Goal: Task Accomplishment & Management: Complete application form

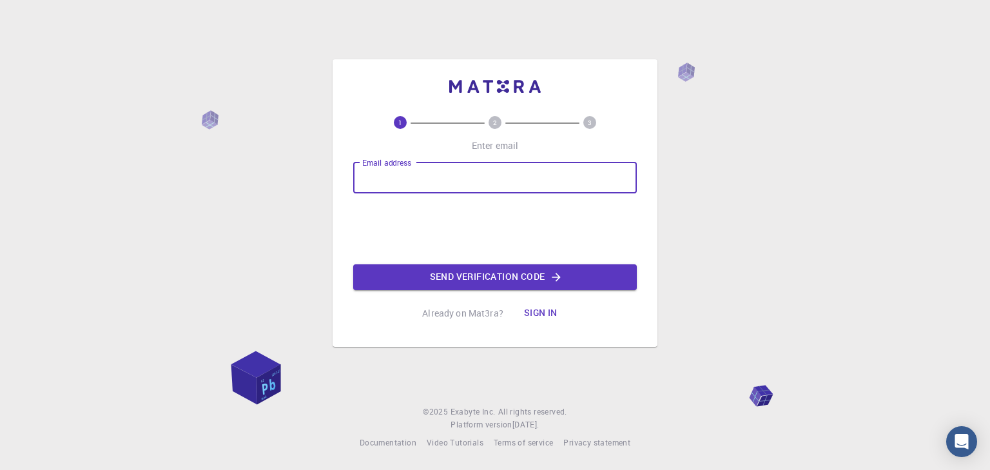
click at [535, 167] on input "Email address" at bounding box center [495, 177] width 284 height 31
type input "[EMAIL_ADDRESS][DOMAIN_NAME]"
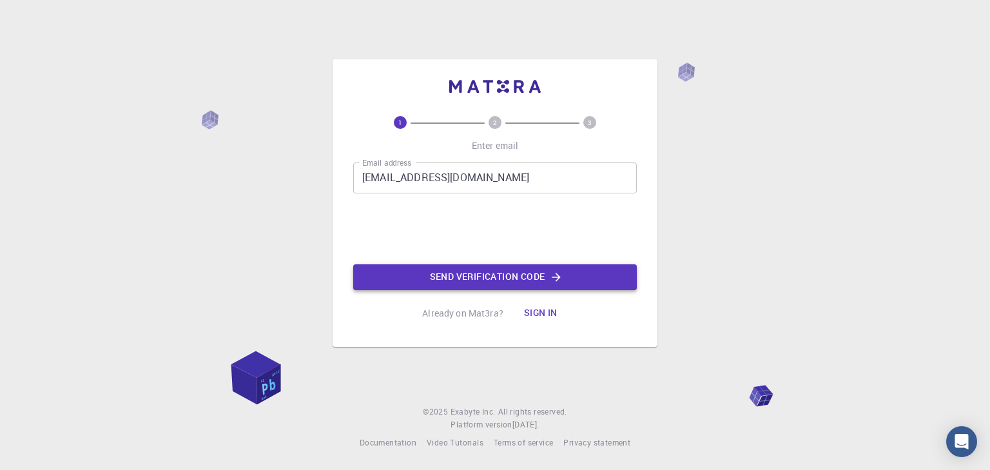
click at [437, 286] on button "Send verification code" at bounding box center [495, 277] width 284 height 26
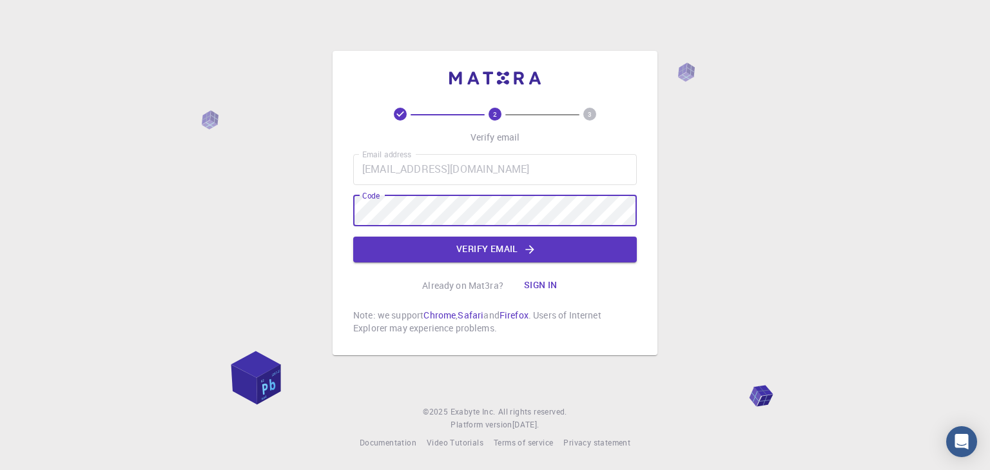
click at [468, 239] on button "Verify email" at bounding box center [495, 249] width 284 height 26
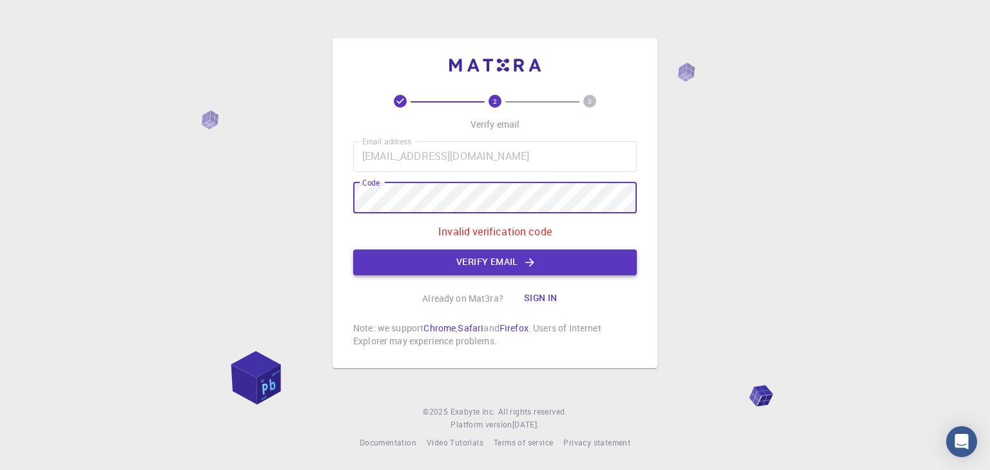
click at [605, 256] on button "Verify email" at bounding box center [495, 262] width 284 height 26
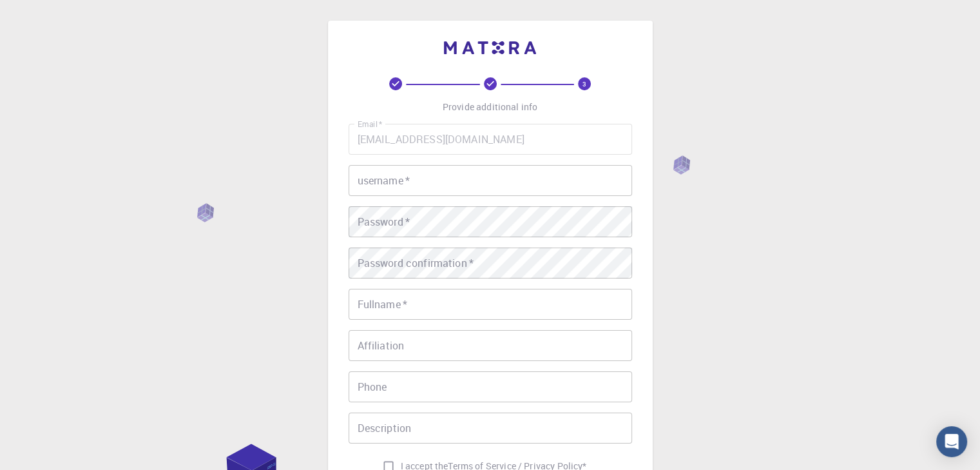
click at [437, 183] on input "username   *" at bounding box center [491, 180] width 284 height 31
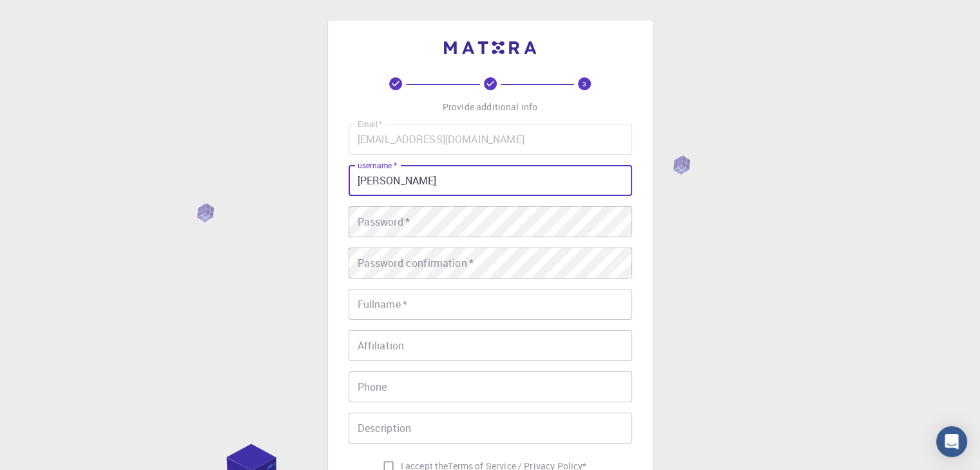
type input "[PERSON_NAME]"
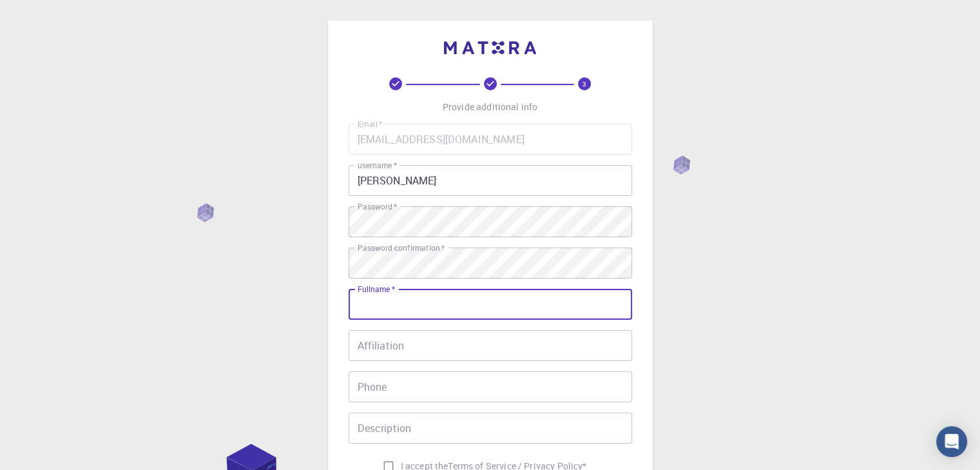
click at [487, 311] on input "Fullname   *" at bounding box center [491, 304] width 284 height 31
type input "[PERSON_NAME]"
type input "03181777604"
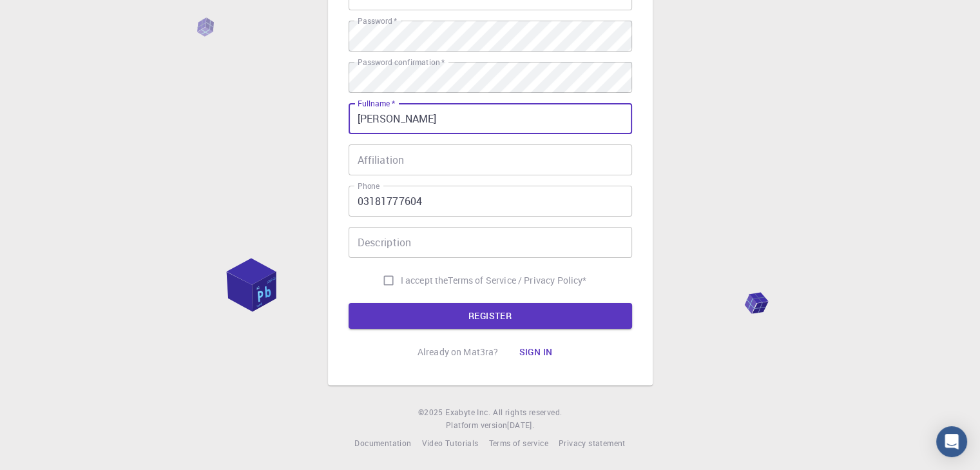
click at [534, 161] on input "Affiliation" at bounding box center [491, 159] width 284 height 31
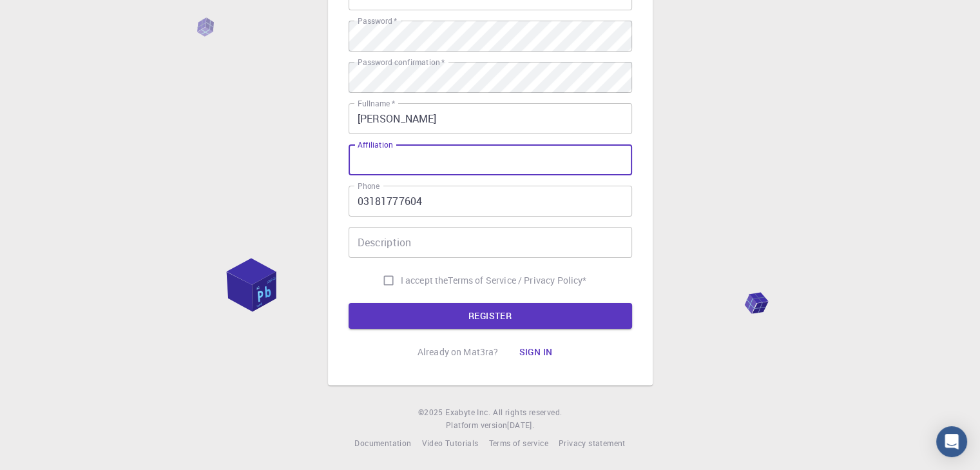
click at [735, 165] on div "3 Provide additional info Email   * [EMAIL_ADDRESS][DOMAIN_NAME] Email   * user…" at bounding box center [490, 142] width 980 height 656
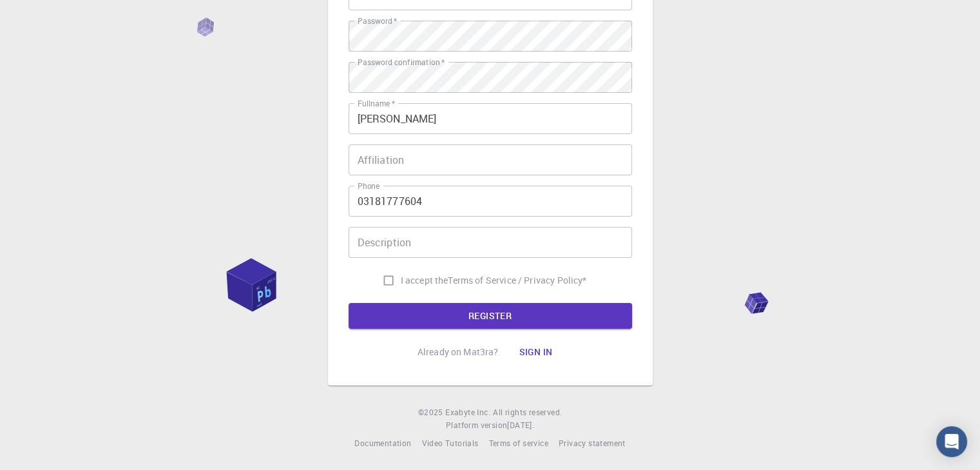
click at [476, 239] on input "Description" at bounding box center [491, 242] width 284 height 31
click at [442, 280] on span "I accept the" at bounding box center [425, 280] width 48 height 13
click at [401, 280] on input "I accept the Terms of Service / Privacy Policy *" at bounding box center [388, 280] width 24 height 24
checkbox input "true"
click at [455, 307] on button "REGISTER" at bounding box center [491, 316] width 284 height 26
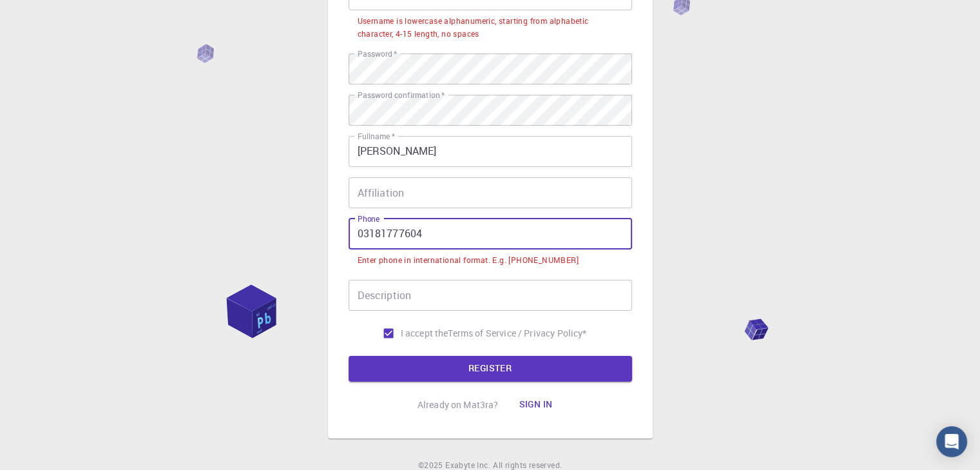
drag, startPoint x: 360, startPoint y: 233, endPoint x: 351, endPoint y: 236, distance: 10.2
click at [351, 236] on input "03181777604" at bounding box center [491, 233] width 284 height 31
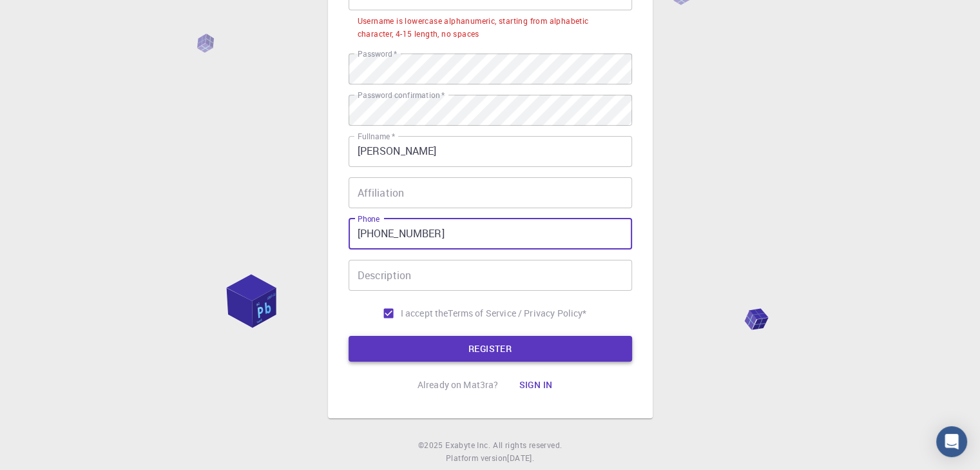
type input "[PHONE_NUMBER]"
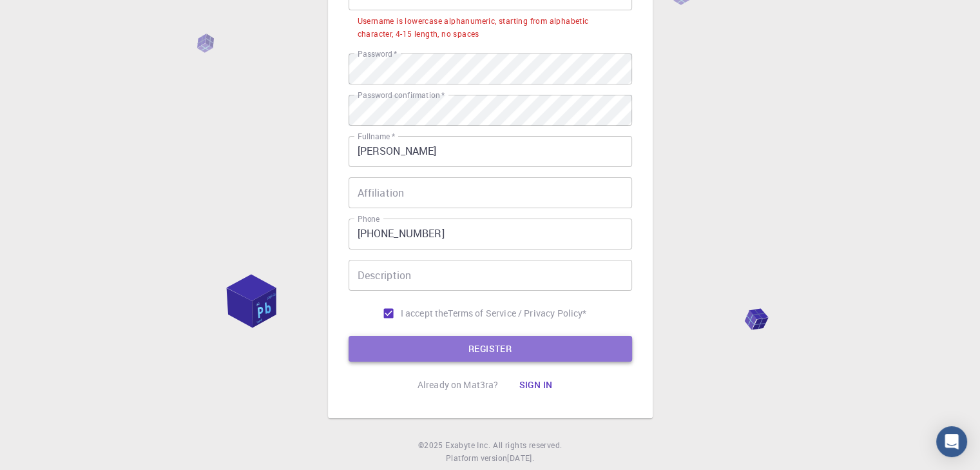
click at [555, 360] on button "REGISTER" at bounding box center [491, 349] width 284 height 26
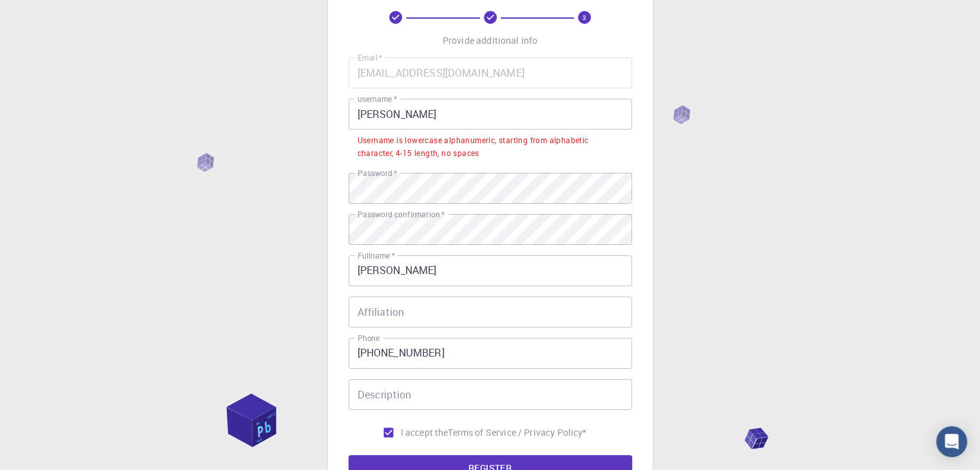
scroll to position [57, 0]
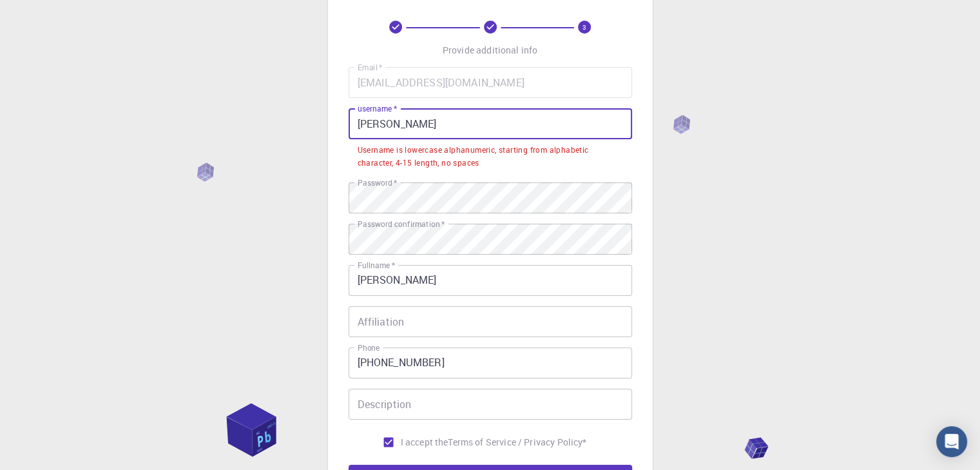
click at [359, 122] on input "[PERSON_NAME]" at bounding box center [491, 123] width 284 height 31
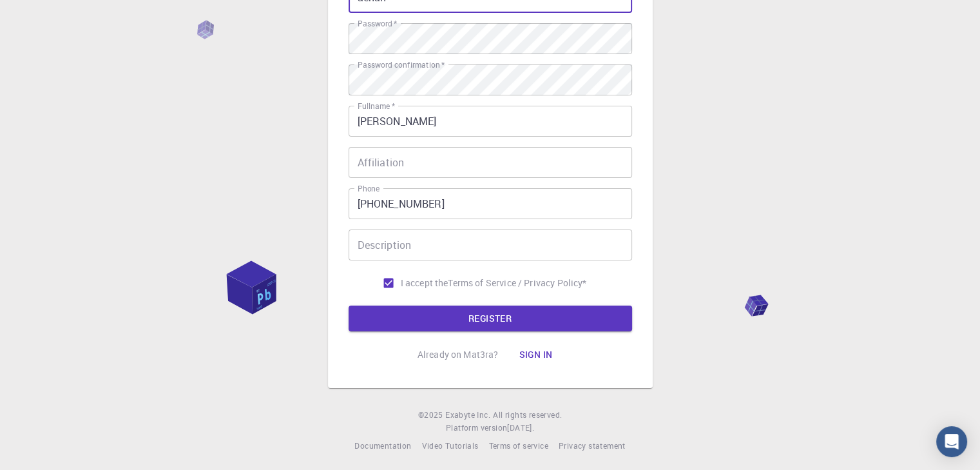
scroll to position [186, 0]
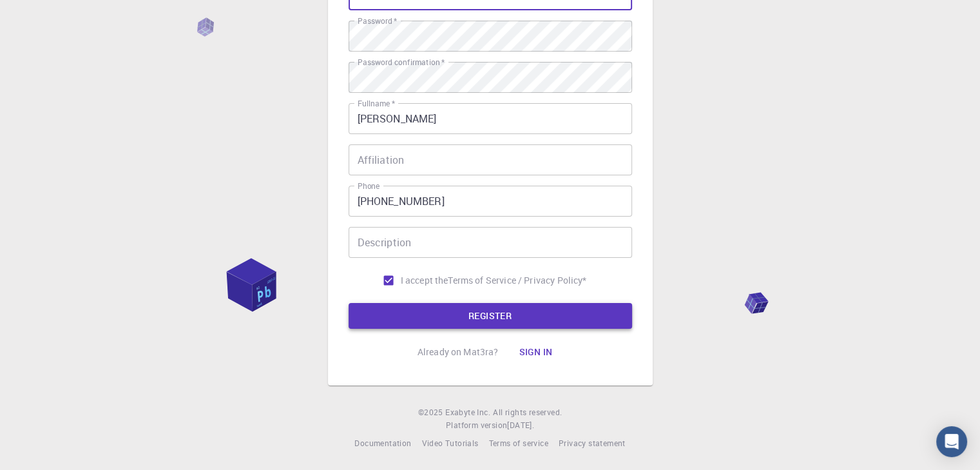
type input "aenan"
click at [474, 322] on button "REGISTER" at bounding box center [491, 316] width 284 height 26
click at [564, 318] on button "REGISTER" at bounding box center [491, 316] width 284 height 26
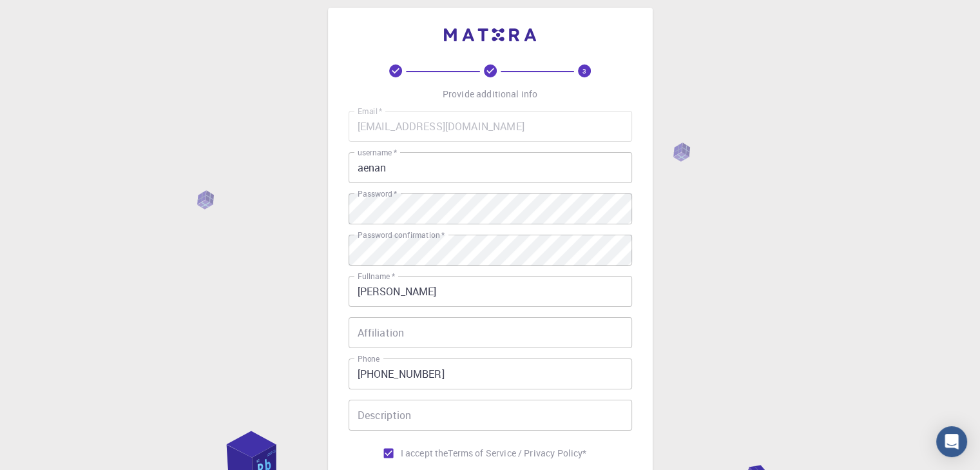
scroll to position [0, 0]
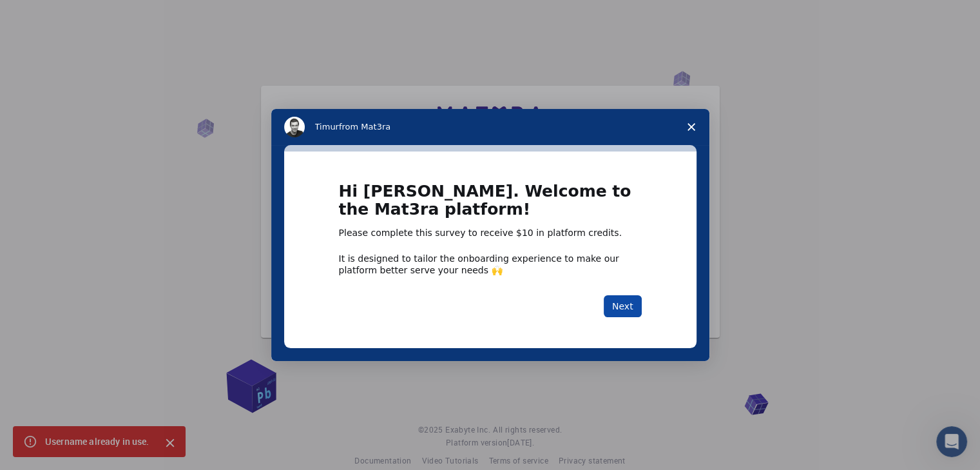
click at [624, 305] on button "Next" at bounding box center [623, 306] width 38 height 22
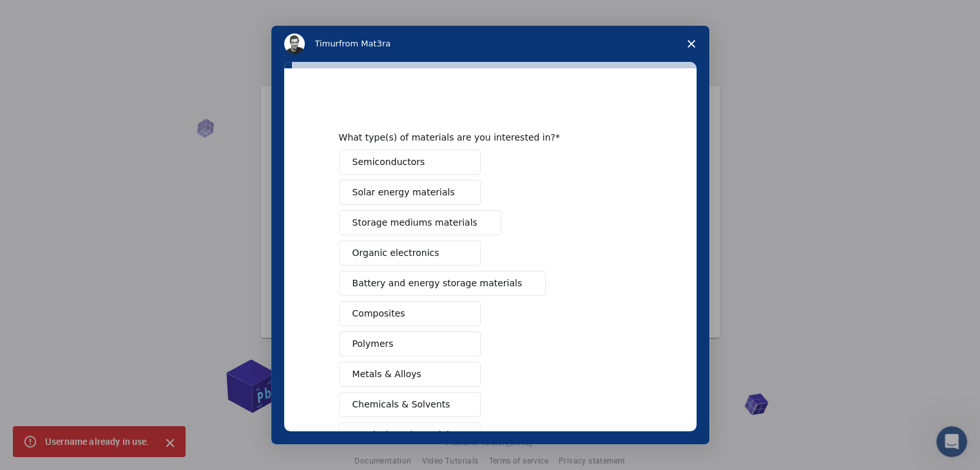
click at [624, 312] on div "Semiconductors Solar energy materials Storage mediums materials Organic electro…" at bounding box center [490, 328] width 303 height 358
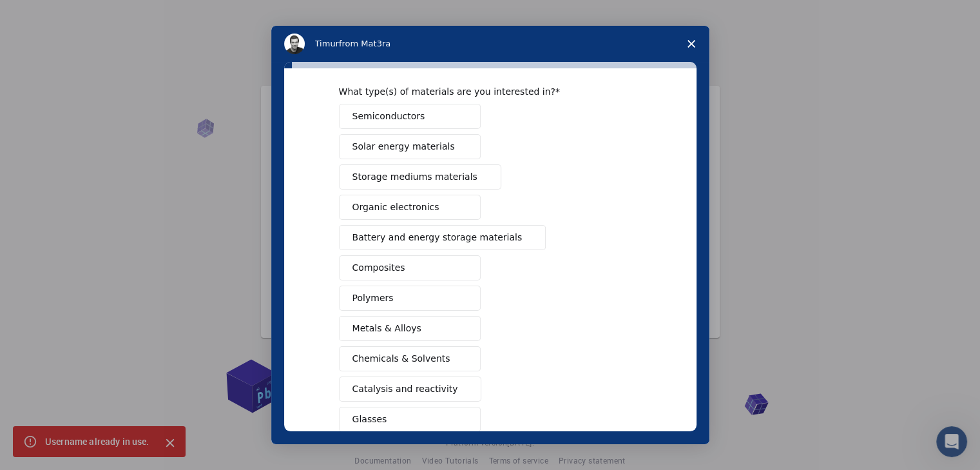
scroll to position [20, 0]
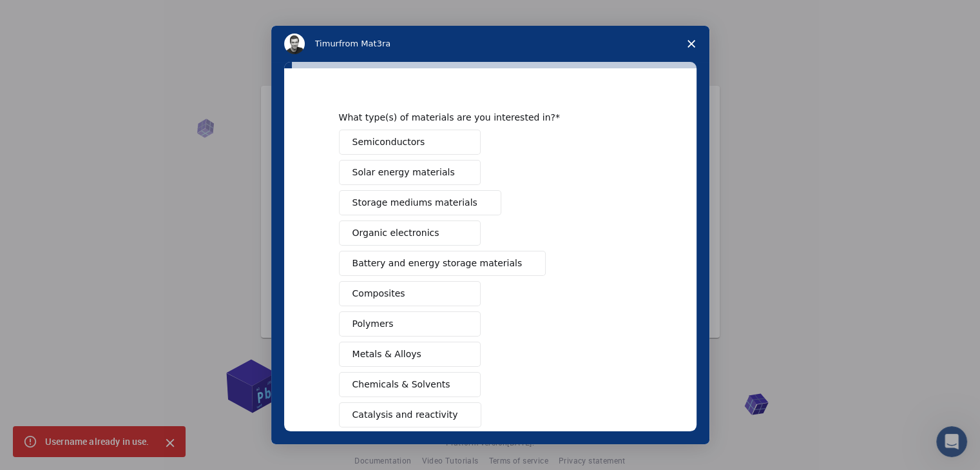
click at [522, 262] on span "Intercom messenger" at bounding box center [527, 263] width 10 height 10
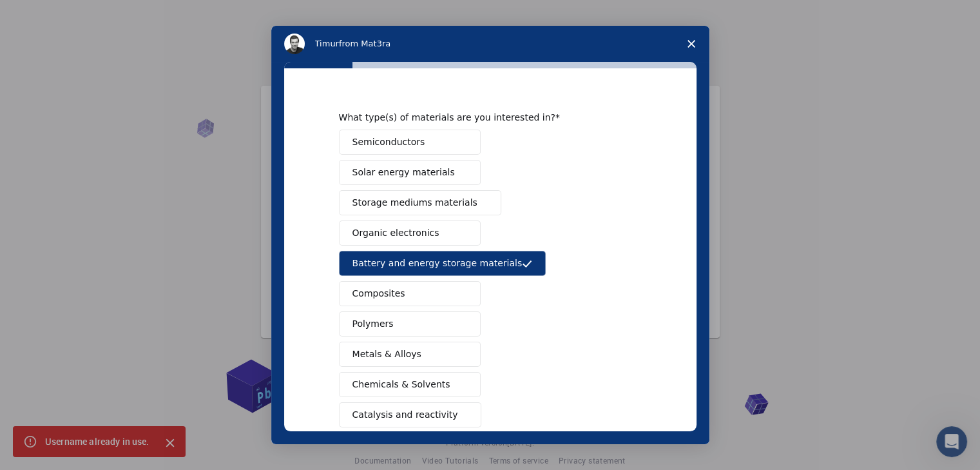
click at [447, 149] on button "Semiconductors" at bounding box center [410, 142] width 142 height 25
click at [477, 203] on span "Intercom messenger" at bounding box center [482, 203] width 10 height 10
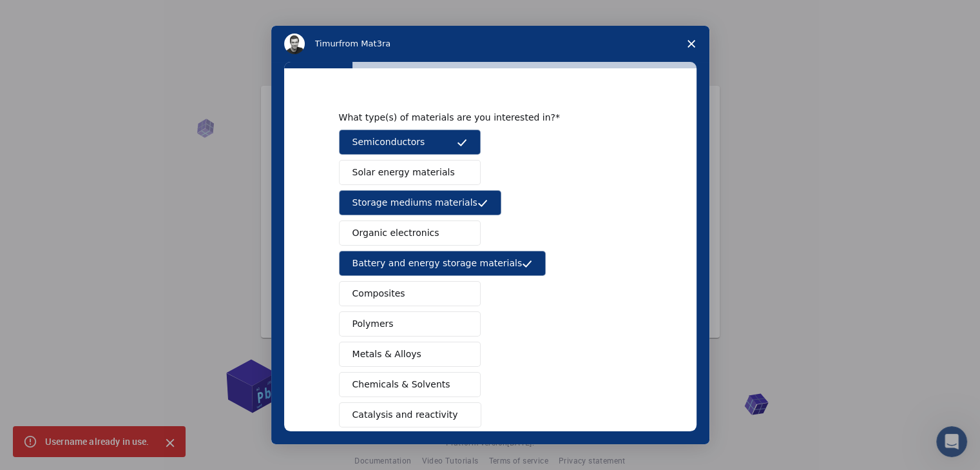
scroll to position [149, 0]
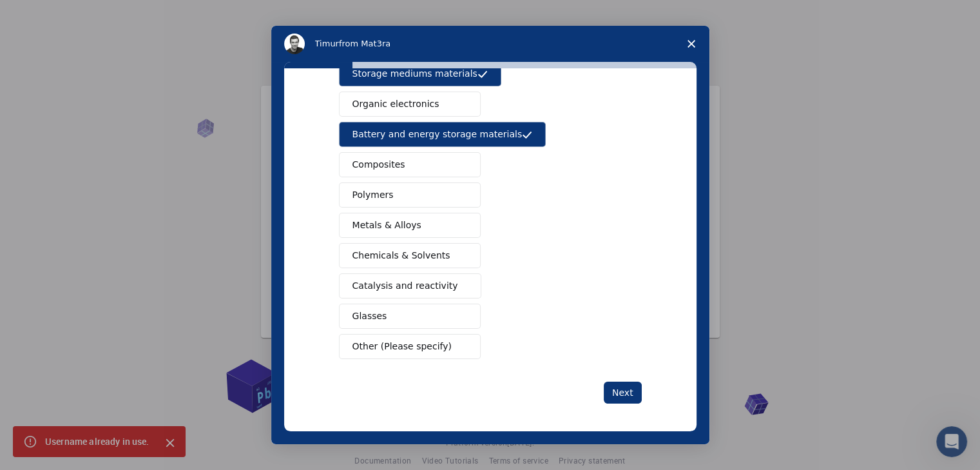
click at [429, 350] on button "Other (Please specify)" at bounding box center [410, 346] width 142 height 25
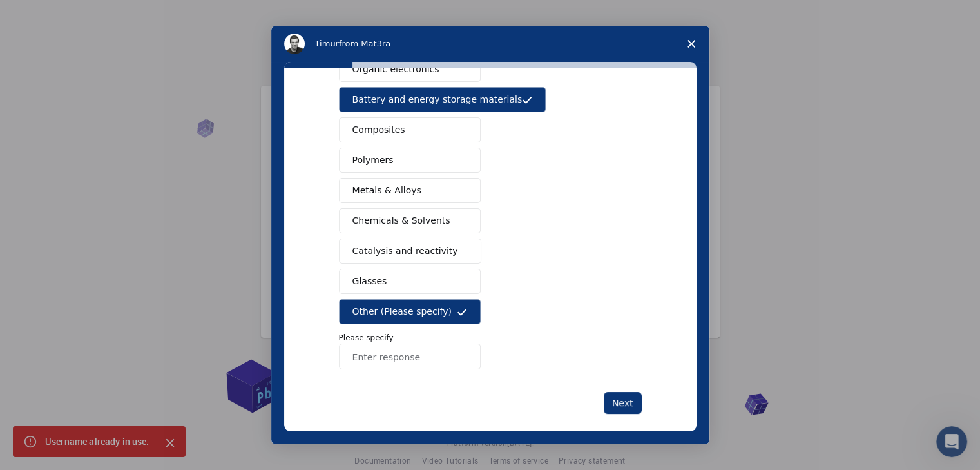
scroll to position [194, 0]
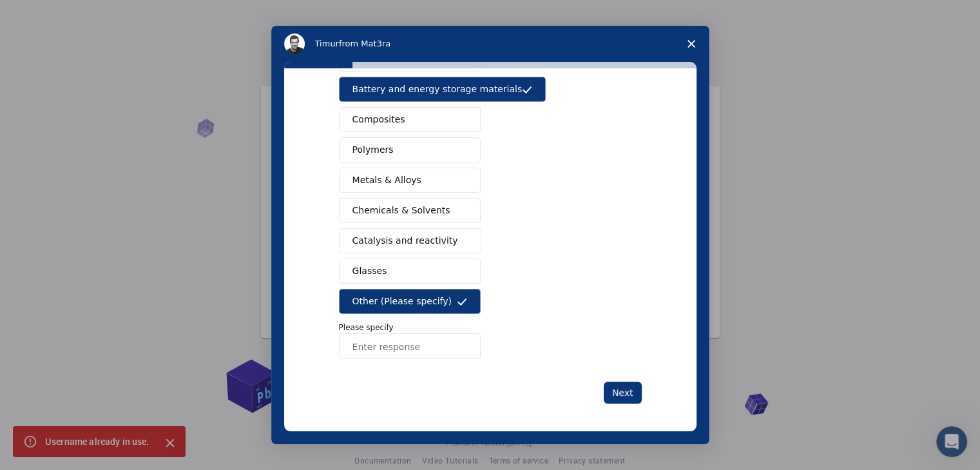
click at [414, 346] on input "Enter response" at bounding box center [410, 346] width 142 height 26
type input "Functional Materials"
click at [626, 387] on button "Next" at bounding box center [623, 392] width 38 height 22
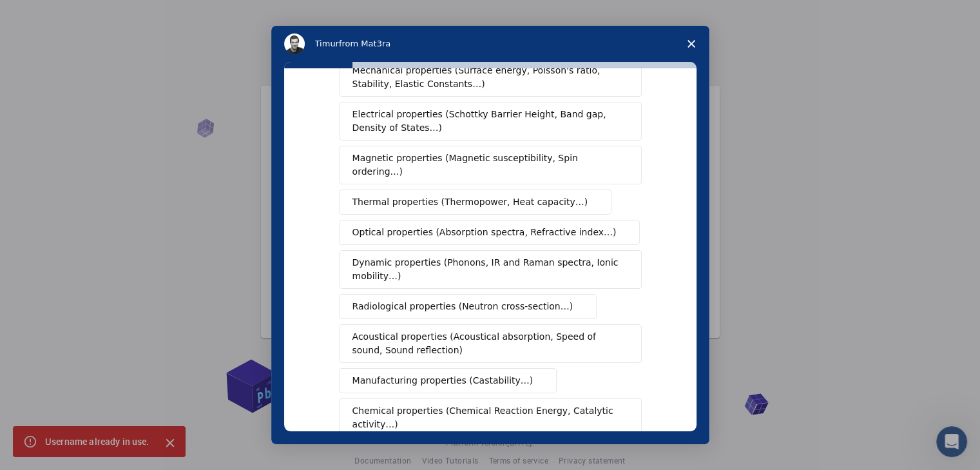
scroll to position [64, 0]
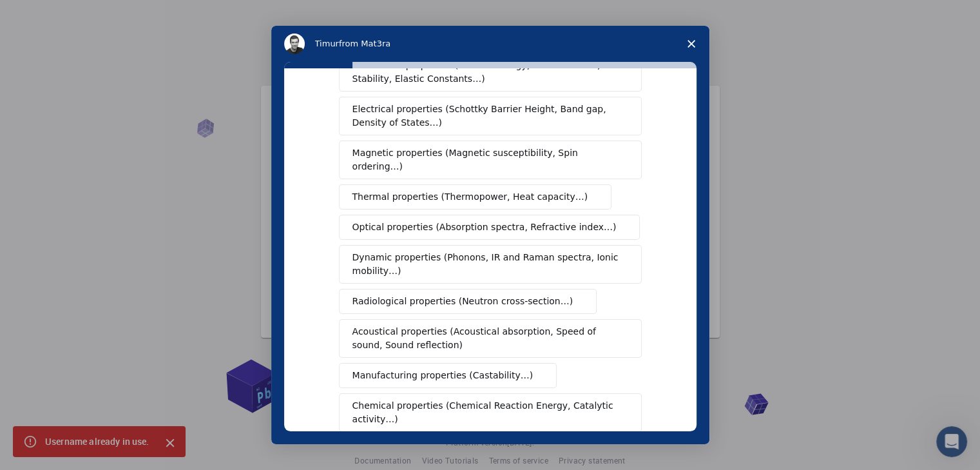
click at [604, 151] on button "Magnetic properties (Magnetic susceptibility, Spin ordering…)" at bounding box center [490, 159] width 303 height 39
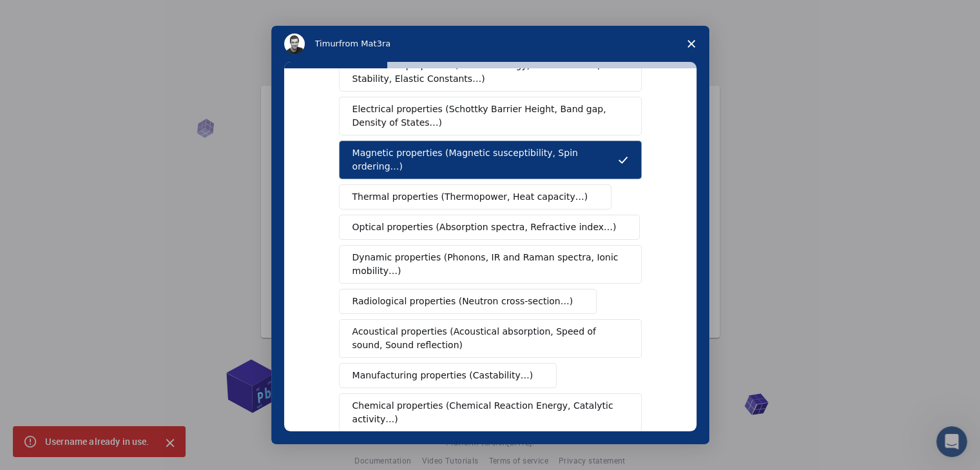
click at [568, 188] on button "Thermal properties (Thermopower, Heat capacity…)" at bounding box center [475, 196] width 273 height 25
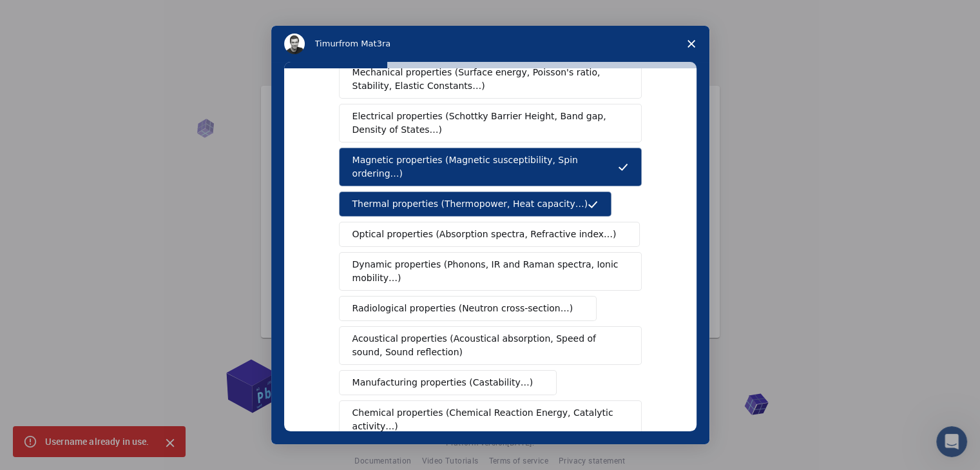
scroll to position [48, 0]
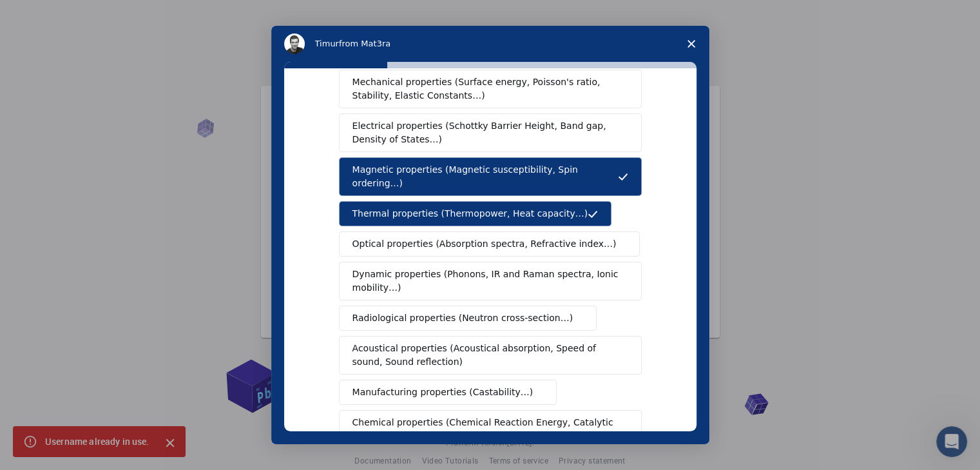
click at [448, 237] on span "Optical properties (Absorption spectra, Refractive index…)" at bounding box center [484, 244] width 264 height 14
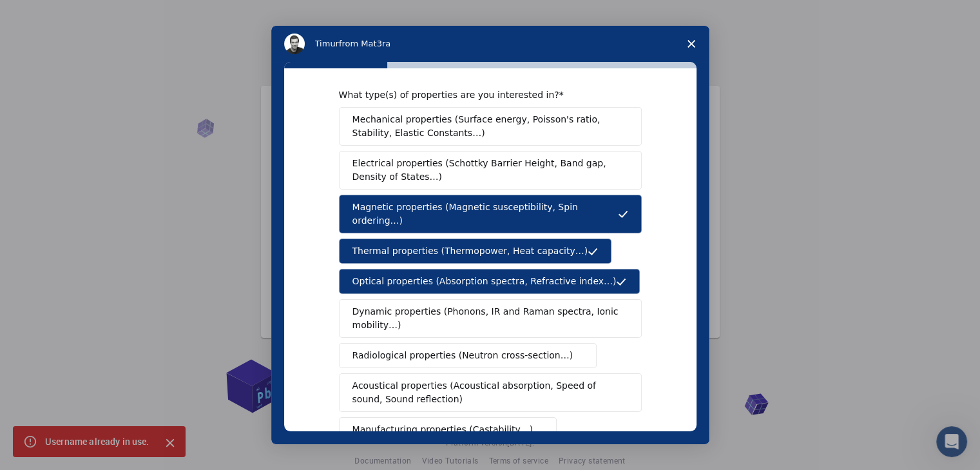
scroll to position [0, 0]
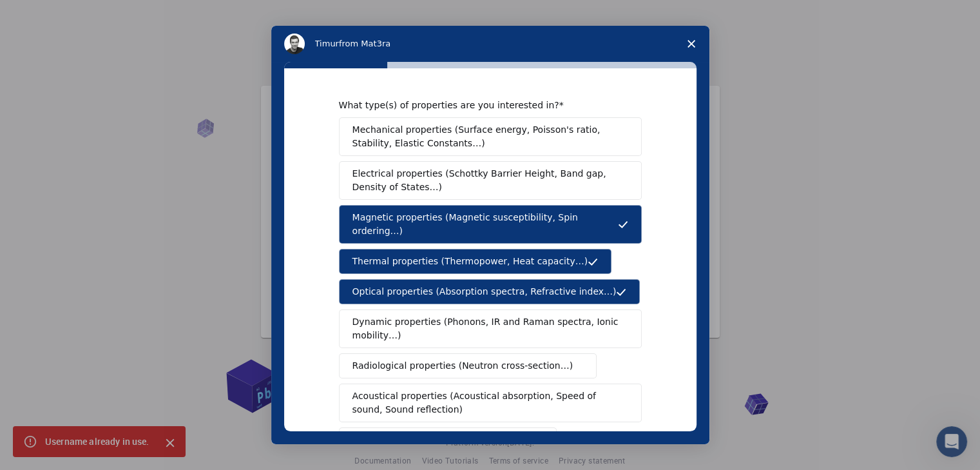
click at [463, 148] on span "Mechanical properties (Surface energy, Poisson's ratio, Stability, Elastic Cons…" at bounding box center [486, 136] width 269 height 27
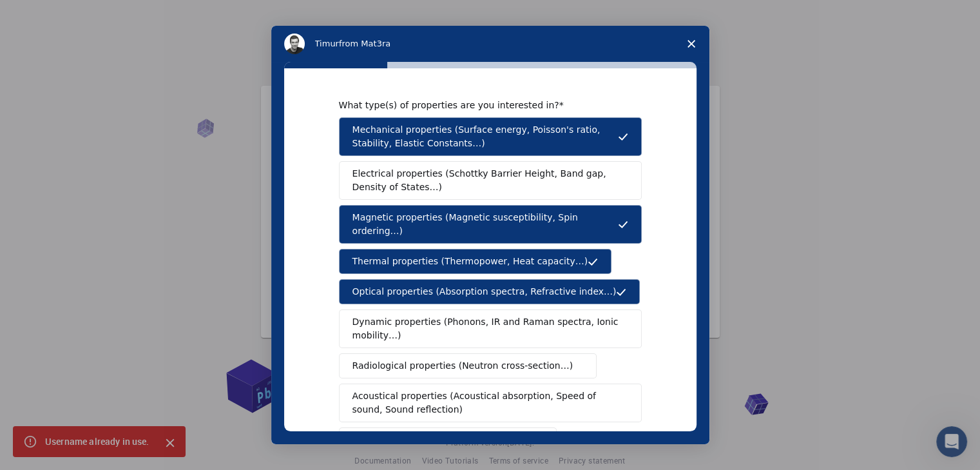
click at [466, 182] on span "Electrical properties (Schottky Barrier Height, Band gap, Density of States…)" at bounding box center [486, 180] width 268 height 27
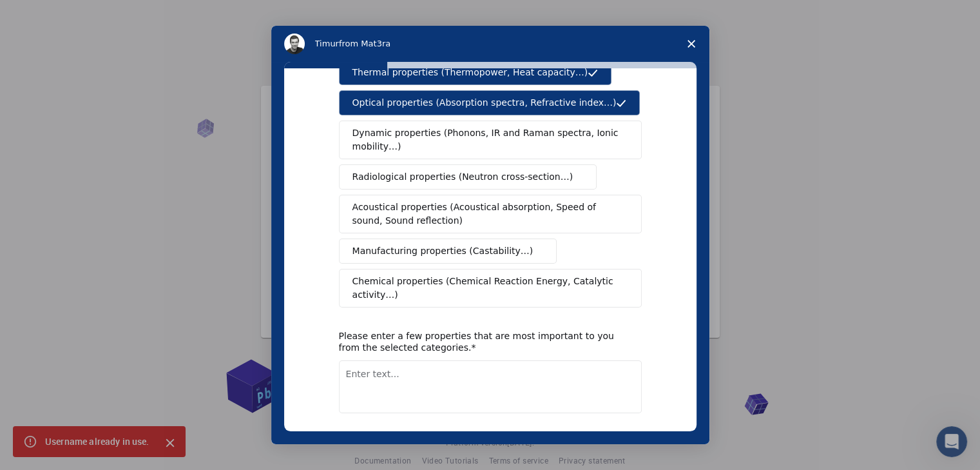
scroll to position [193, 0]
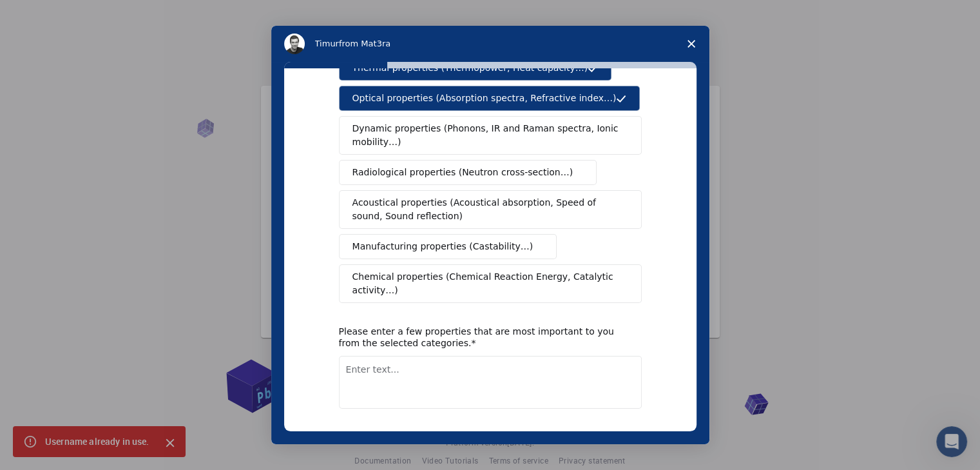
click at [610, 431] on button "Next" at bounding box center [623, 442] width 38 height 22
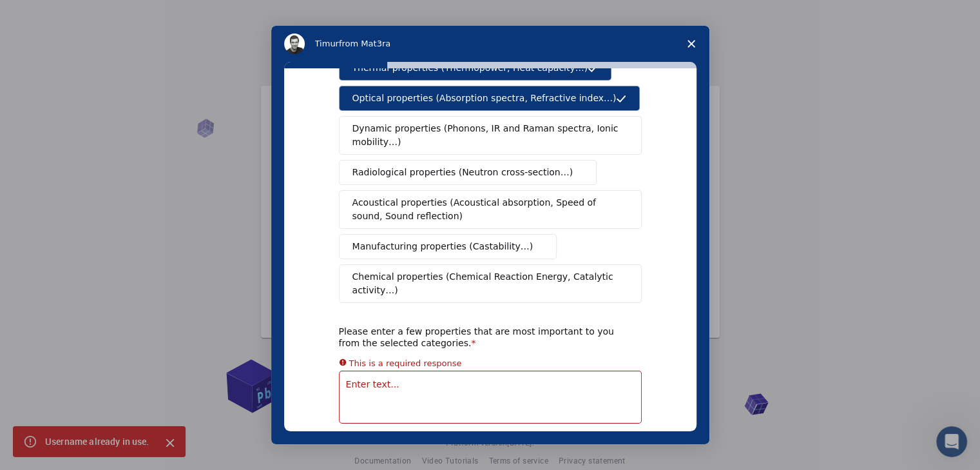
click at [501, 371] on textarea "Enter text..." at bounding box center [490, 397] width 303 height 53
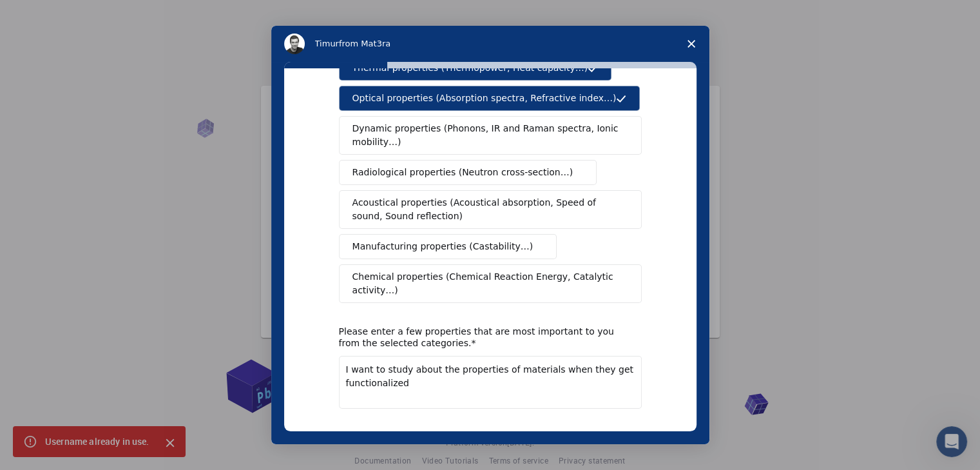
type textarea "I want to study about the properties of materials when they get functionalized"
click at [624, 431] on button "Next" at bounding box center [623, 442] width 38 height 22
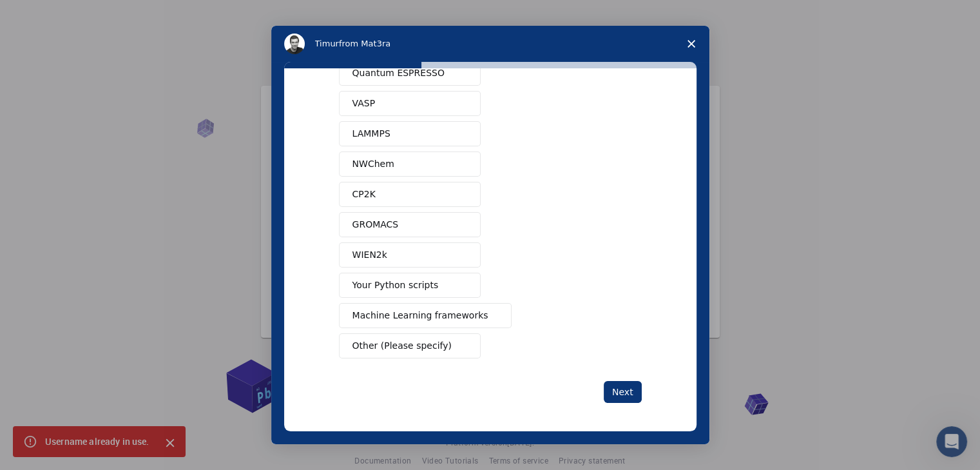
scroll to position [0, 0]
click at [630, 390] on button "Next" at bounding box center [623, 392] width 38 height 22
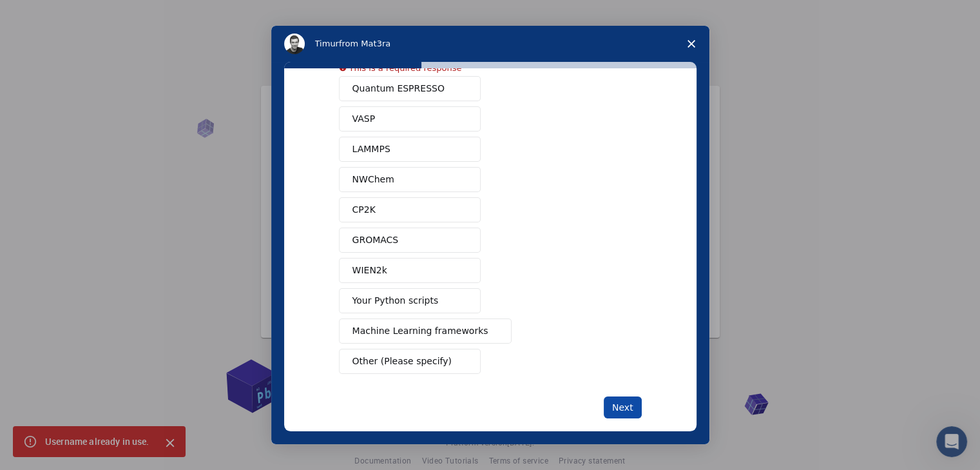
scroll to position [31, 0]
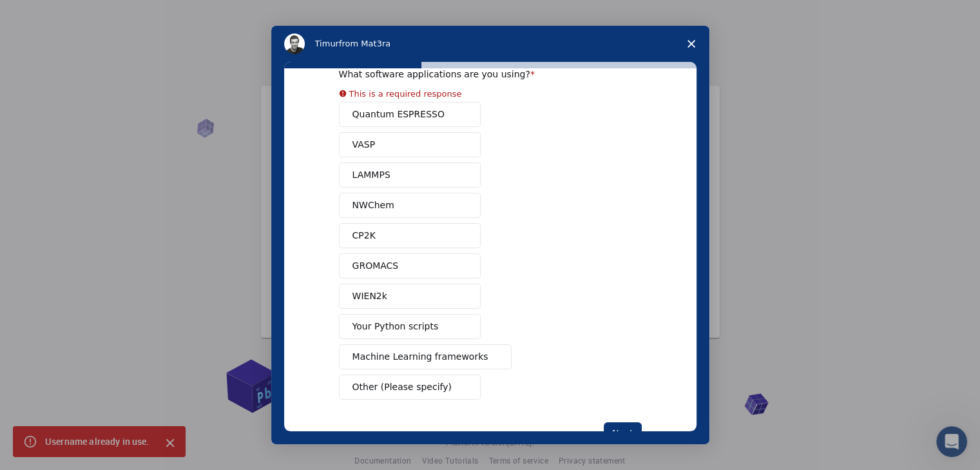
click at [407, 106] on button "Quantum ESPRESSO" at bounding box center [410, 114] width 142 height 25
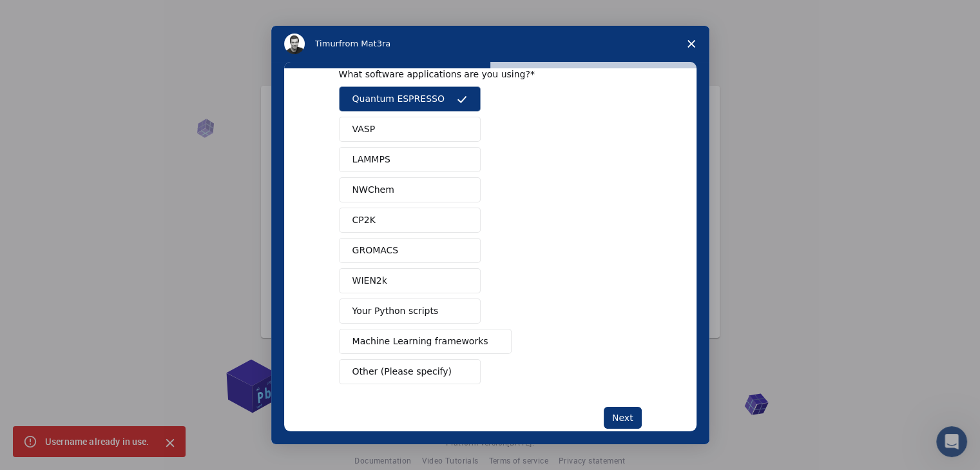
click at [431, 336] on span "Machine Learning frameworks" at bounding box center [420, 341] width 136 height 14
click at [610, 414] on button "Next" at bounding box center [623, 418] width 38 height 22
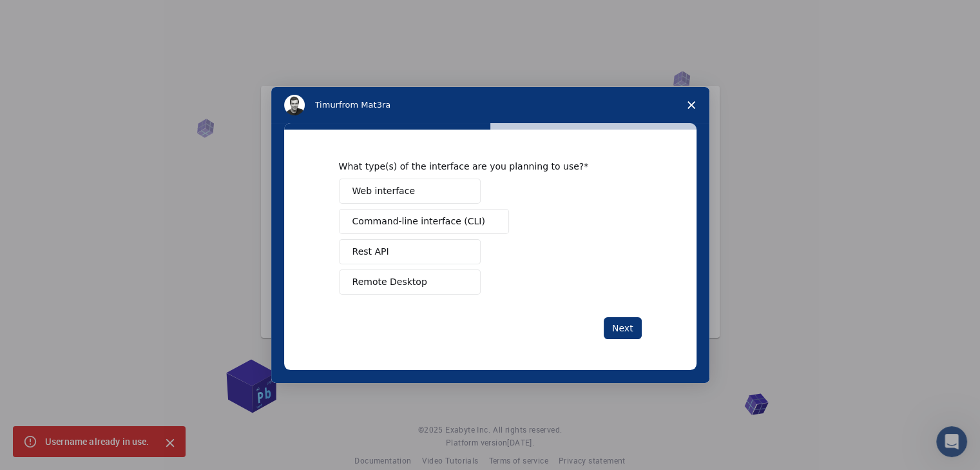
scroll to position [0, 0]
click at [424, 280] on button "Remote Desktop" at bounding box center [410, 281] width 142 height 25
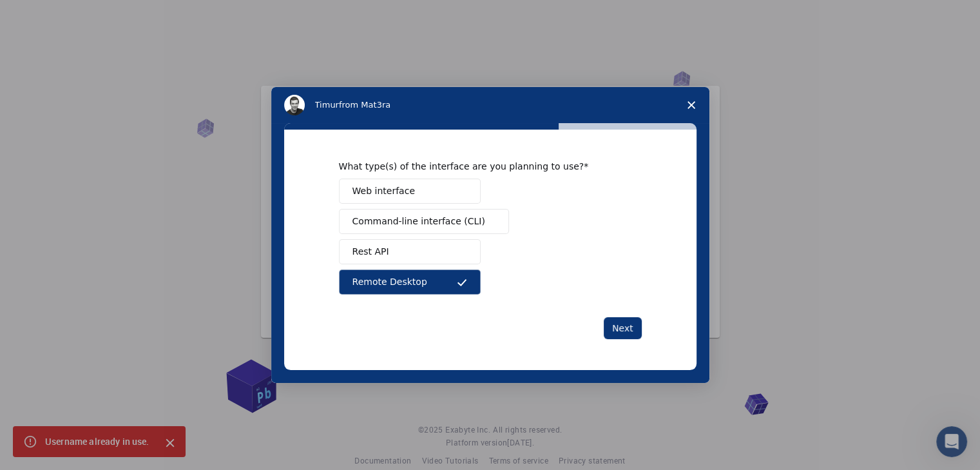
click at [422, 257] on button "Rest API" at bounding box center [410, 251] width 142 height 25
click at [422, 229] on button "Command-line interface (CLI)" at bounding box center [424, 221] width 170 height 25
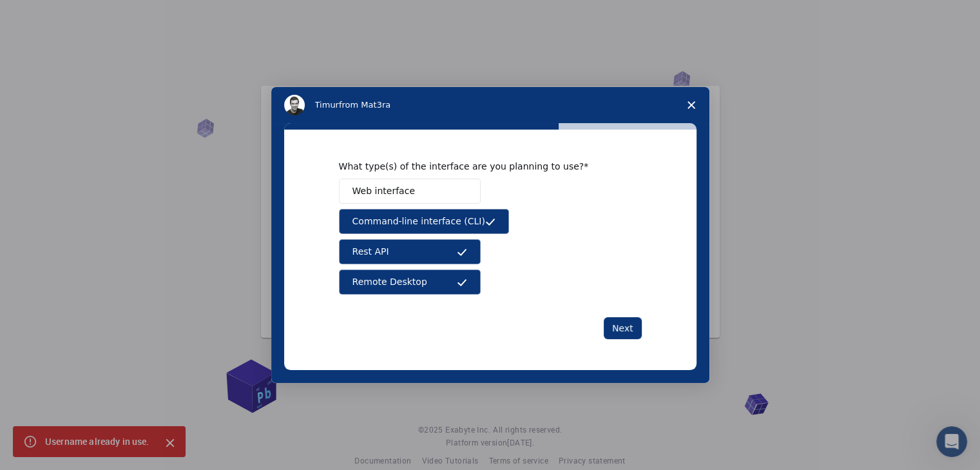
click at [421, 197] on button "Web interface" at bounding box center [410, 190] width 142 height 25
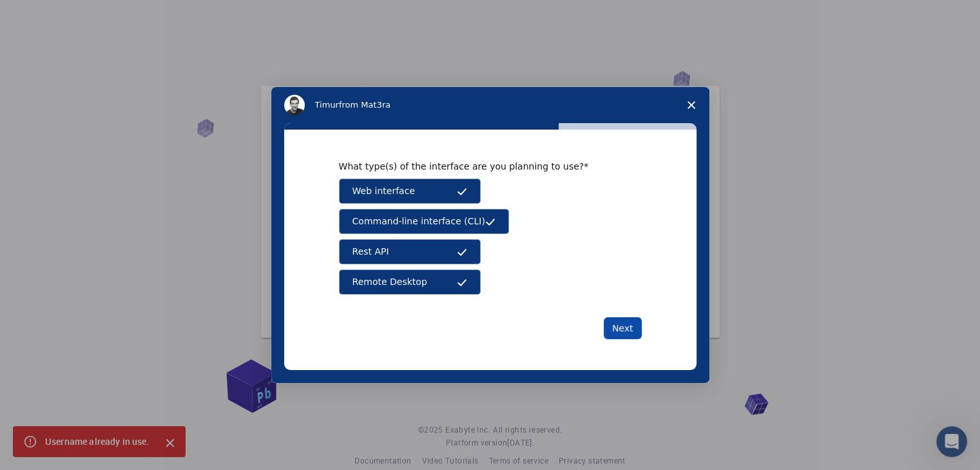
click at [611, 323] on button "Next" at bounding box center [623, 328] width 38 height 22
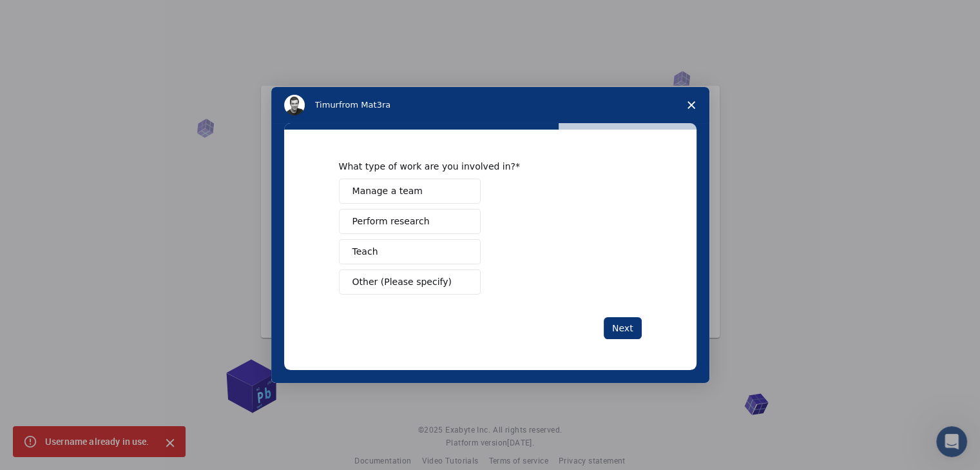
click at [423, 189] on button "Manage a team" at bounding box center [410, 190] width 142 height 25
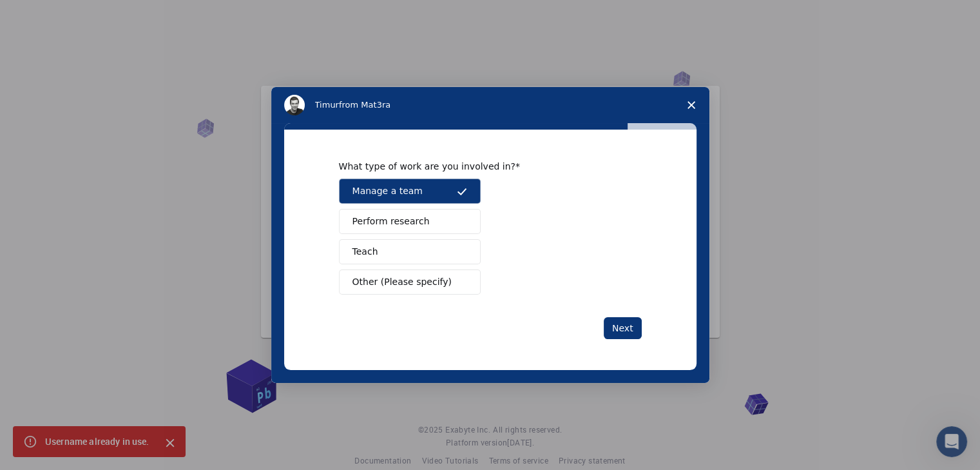
click at [414, 222] on span "Perform research" at bounding box center [390, 222] width 77 height 14
click at [418, 195] on button "Manage a team" at bounding box center [410, 190] width 142 height 25
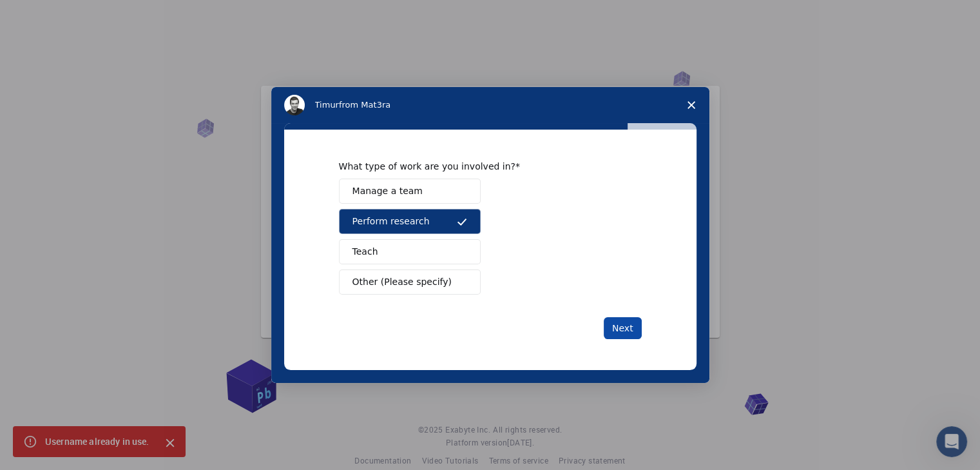
click at [617, 329] on button "Next" at bounding box center [623, 328] width 38 height 22
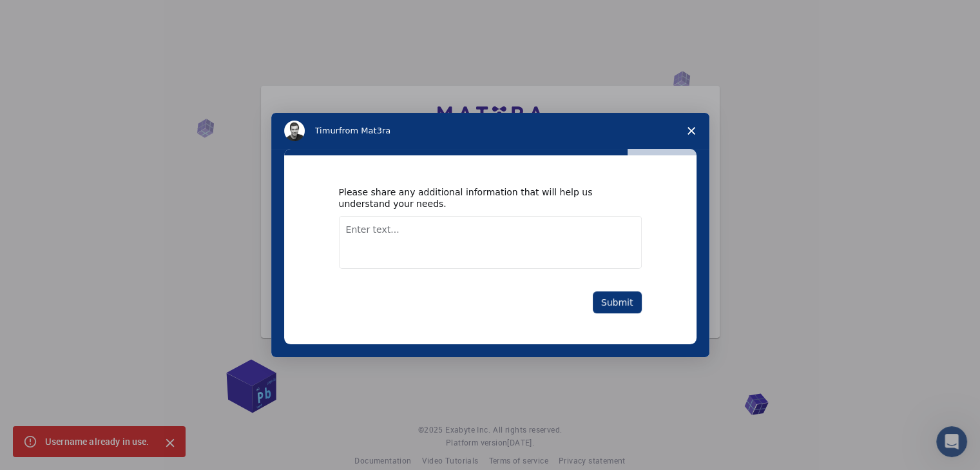
click at [412, 235] on textarea "Enter text..." at bounding box center [490, 242] width 303 height 53
click at [614, 307] on button "Submit" at bounding box center [617, 302] width 49 height 22
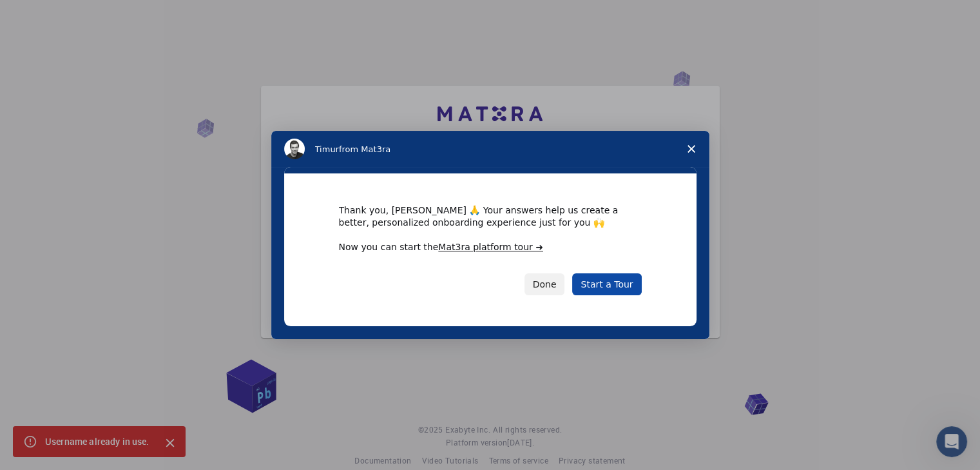
click at [598, 291] on link "Start a Tour" at bounding box center [606, 284] width 69 height 22
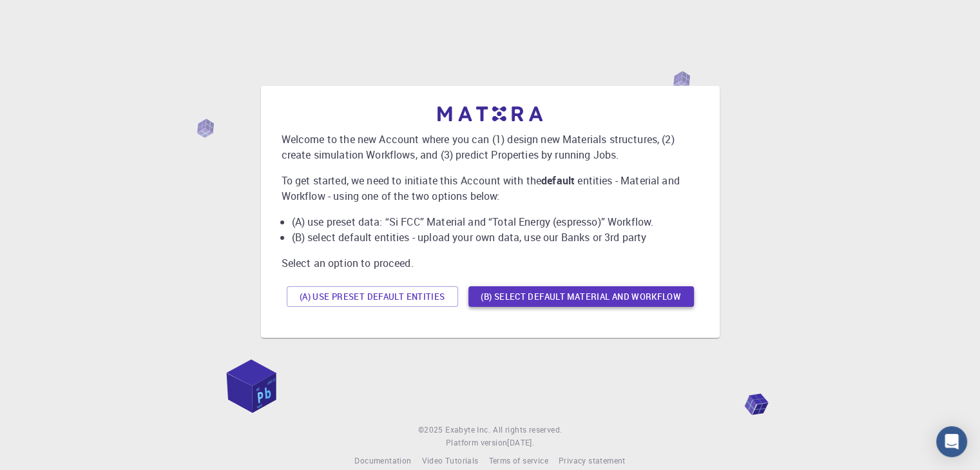
click at [522, 299] on button "(B) Select default material and workflow" at bounding box center [581, 296] width 226 height 21
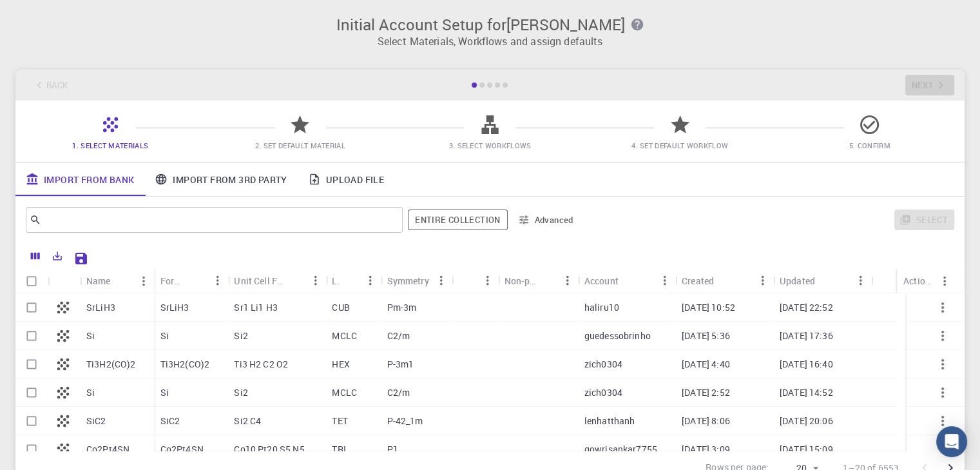
click at [450, 28] on h3 "Initial Account Setup for Aenan Asif" at bounding box center [490, 24] width 934 height 18
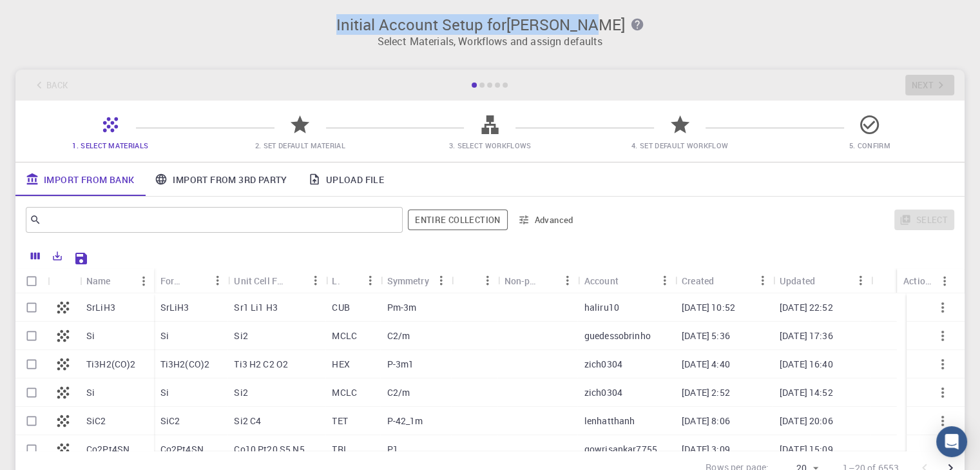
click at [450, 28] on h3 "Initial Account Setup for Aenan Asif" at bounding box center [490, 24] width 934 height 18
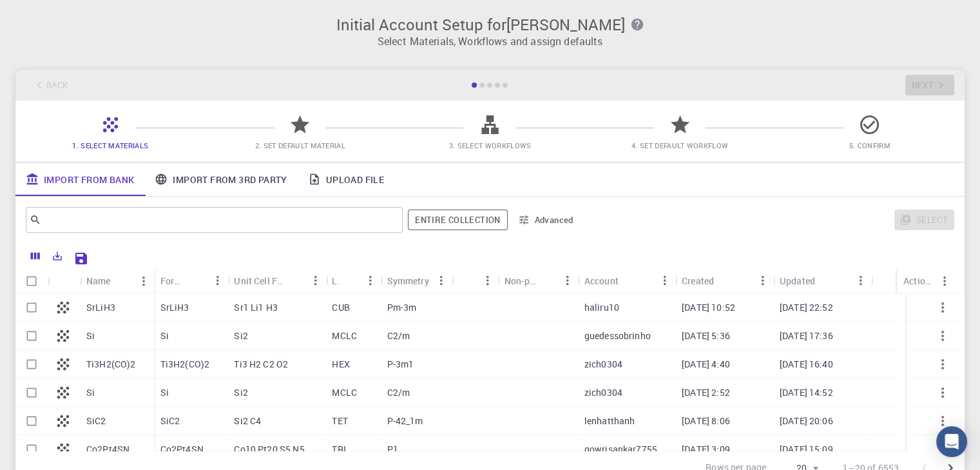
click at [460, 39] on p "Select Materials, Workflows and assign defaults" at bounding box center [490, 41] width 934 height 15
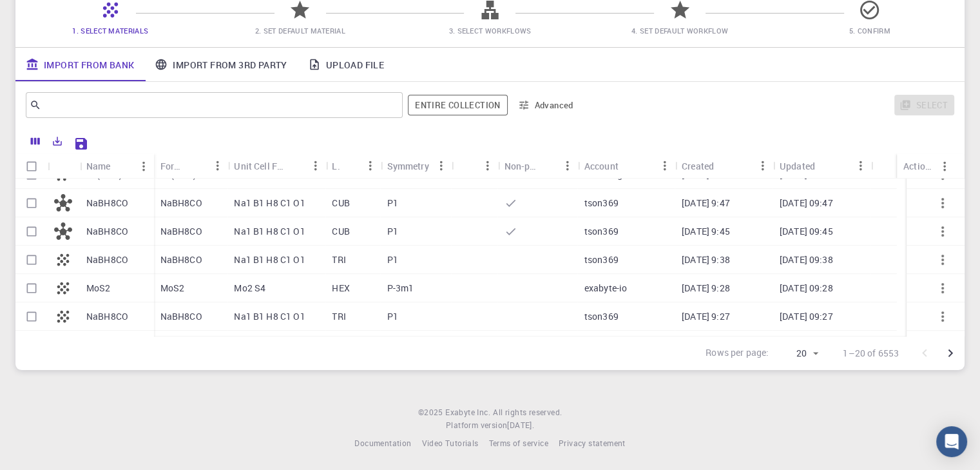
scroll to position [409, 0]
